Goal: Task Accomplishment & Management: Use online tool/utility

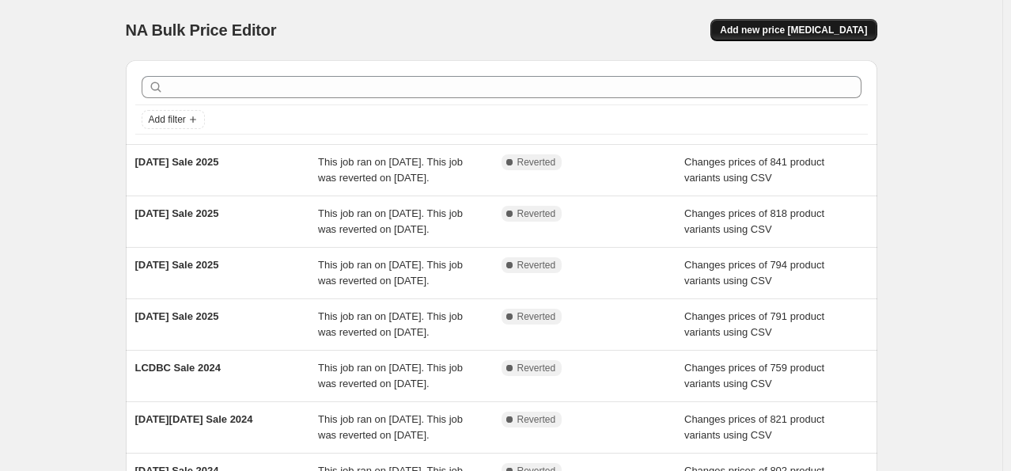
click at [762, 30] on span "Add new price [MEDICAL_DATA]" at bounding box center [793, 30] width 147 height 13
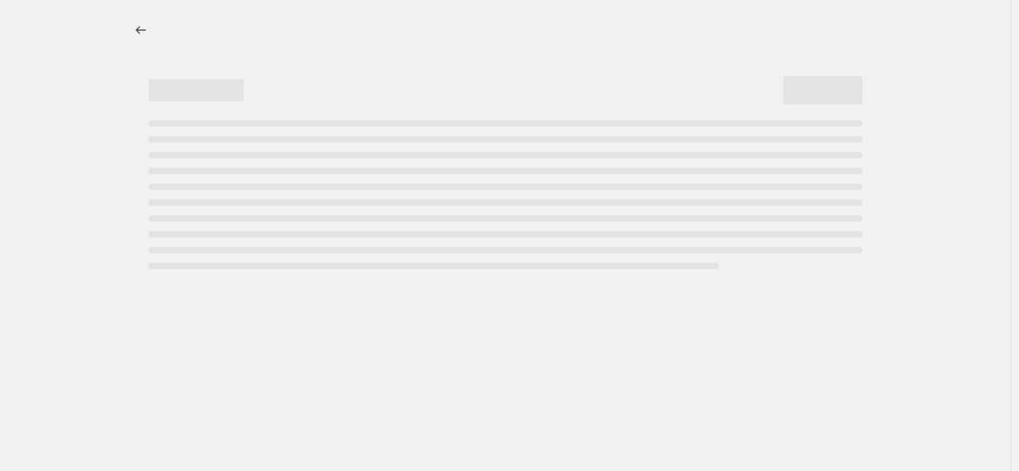
select select "percentage"
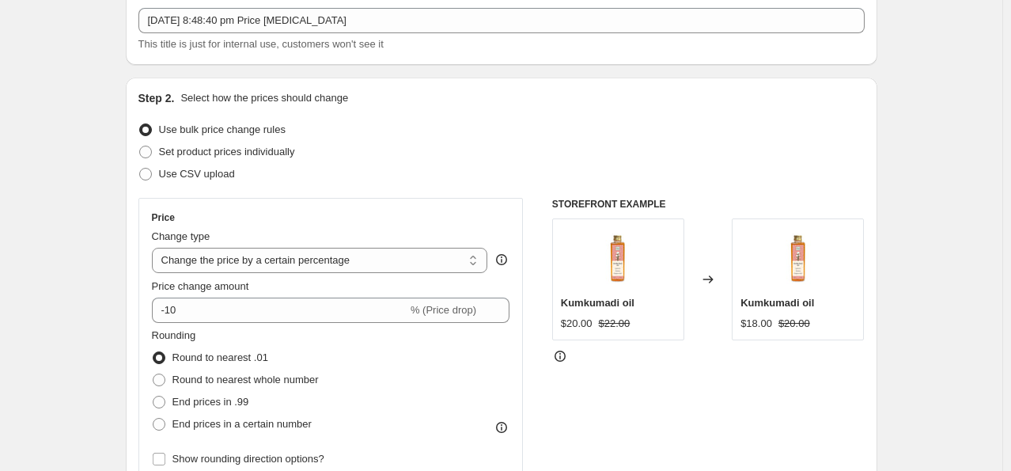
scroll to position [95, 0]
click at [177, 180] on label "Use CSV upload" at bounding box center [186, 172] width 96 height 22
click at [140, 167] on input "Use CSV upload" at bounding box center [139, 166] width 1 height 1
radio input "true"
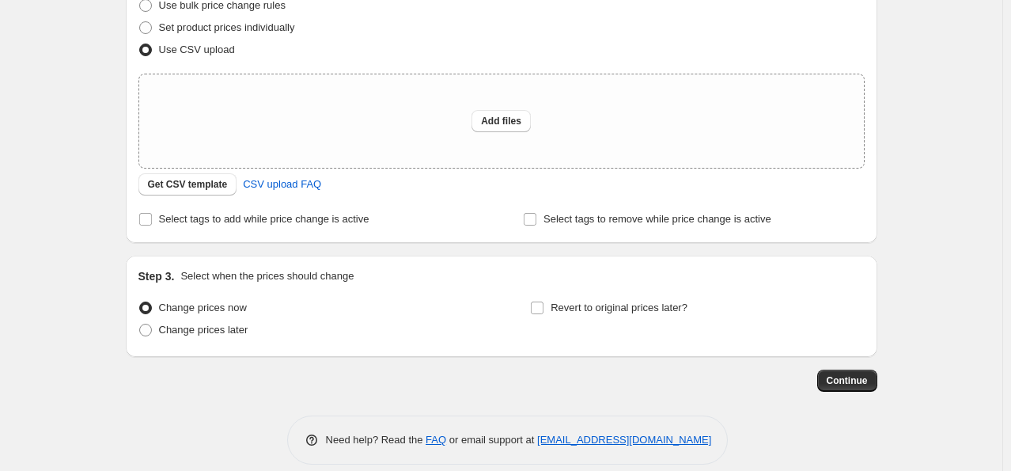
scroll to position [218, 0]
click at [183, 180] on span "Get CSV template" at bounding box center [188, 183] width 80 height 13
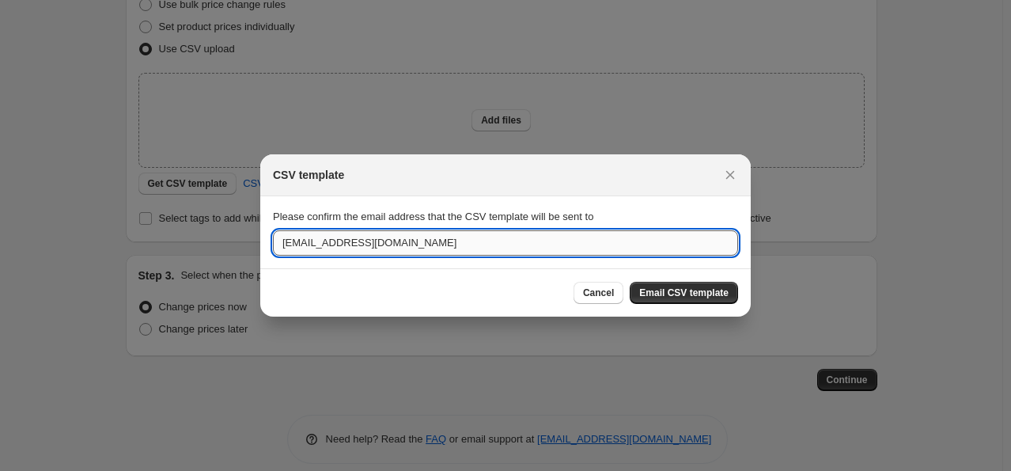
click at [490, 233] on input "[EMAIL_ADDRESS][DOMAIN_NAME]" at bounding box center [505, 242] width 465 height 25
type input "[EMAIL_ADDRESS][DOMAIN_NAME]"
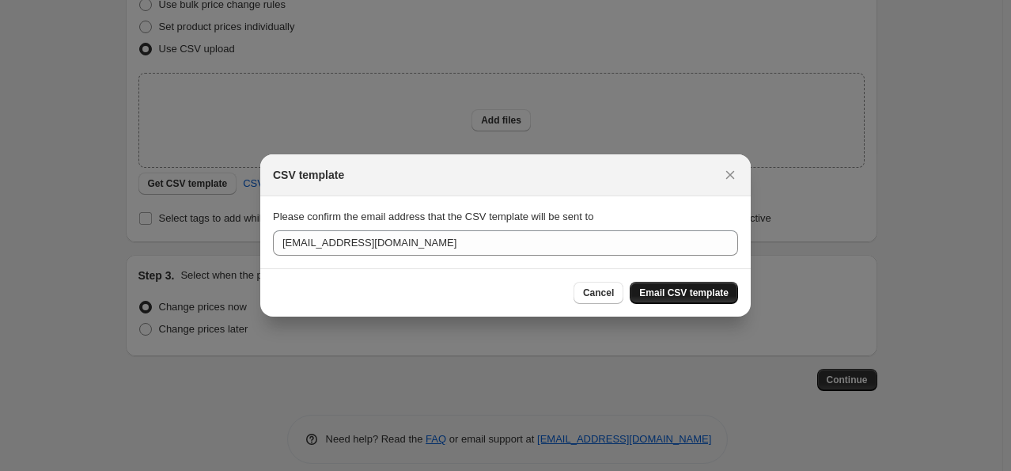
click at [680, 293] on span "Email CSV template" at bounding box center [683, 292] width 89 height 13
